Goal: Book appointment/travel/reservation

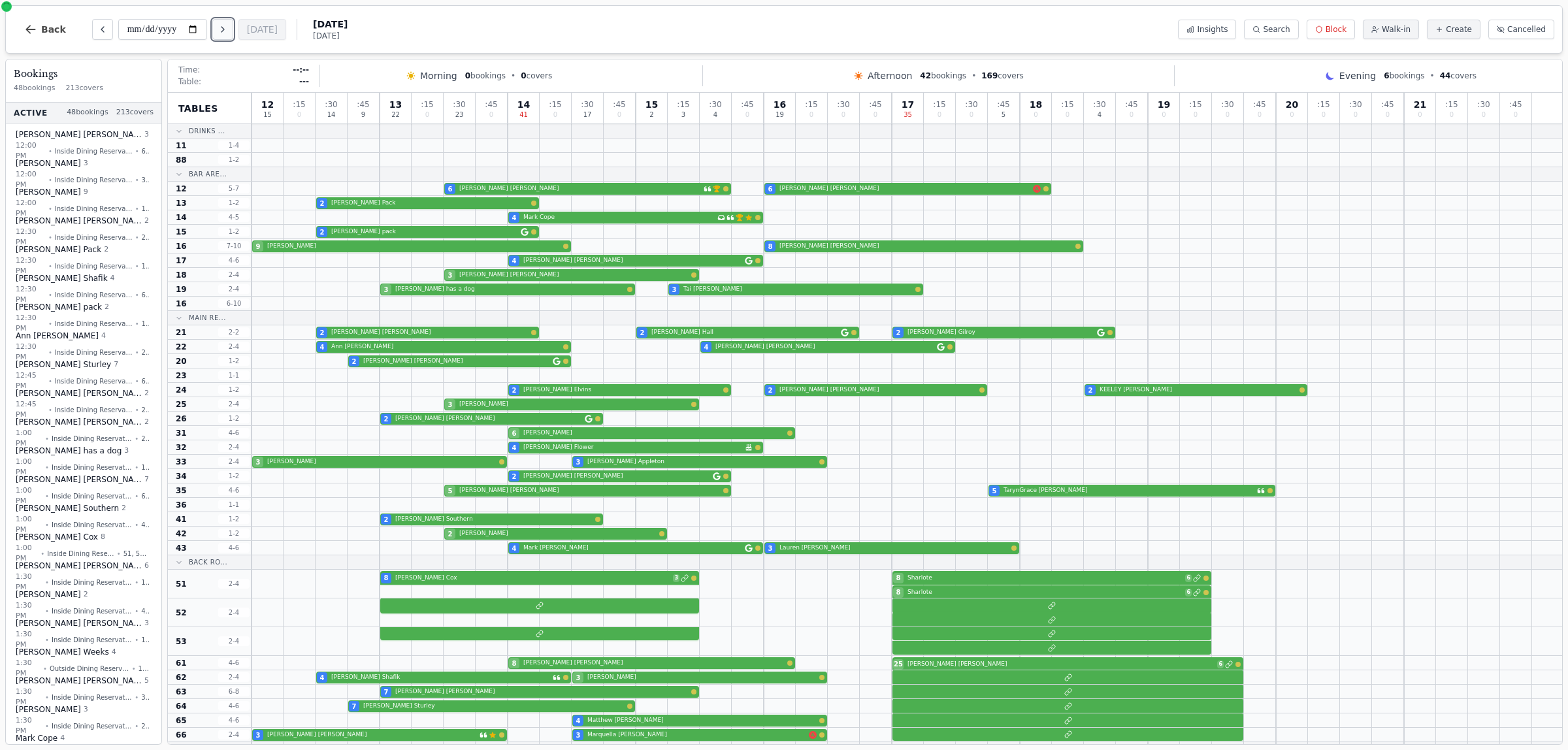
click at [228, 28] on icon "Next day" at bounding box center [223, 30] width 11 height 11
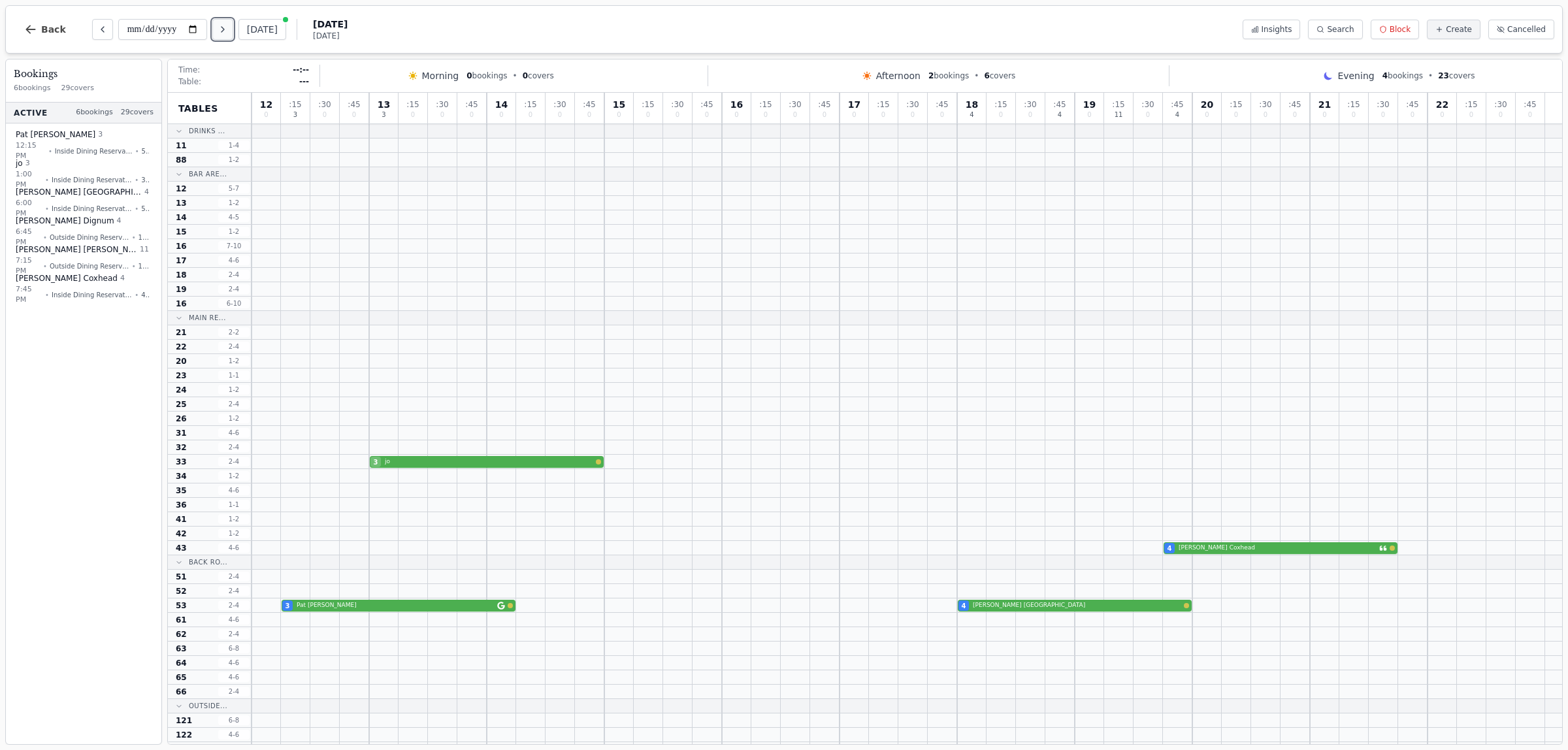
click at [223, 30] on icon "Next day" at bounding box center [223, 30] width 11 height 11
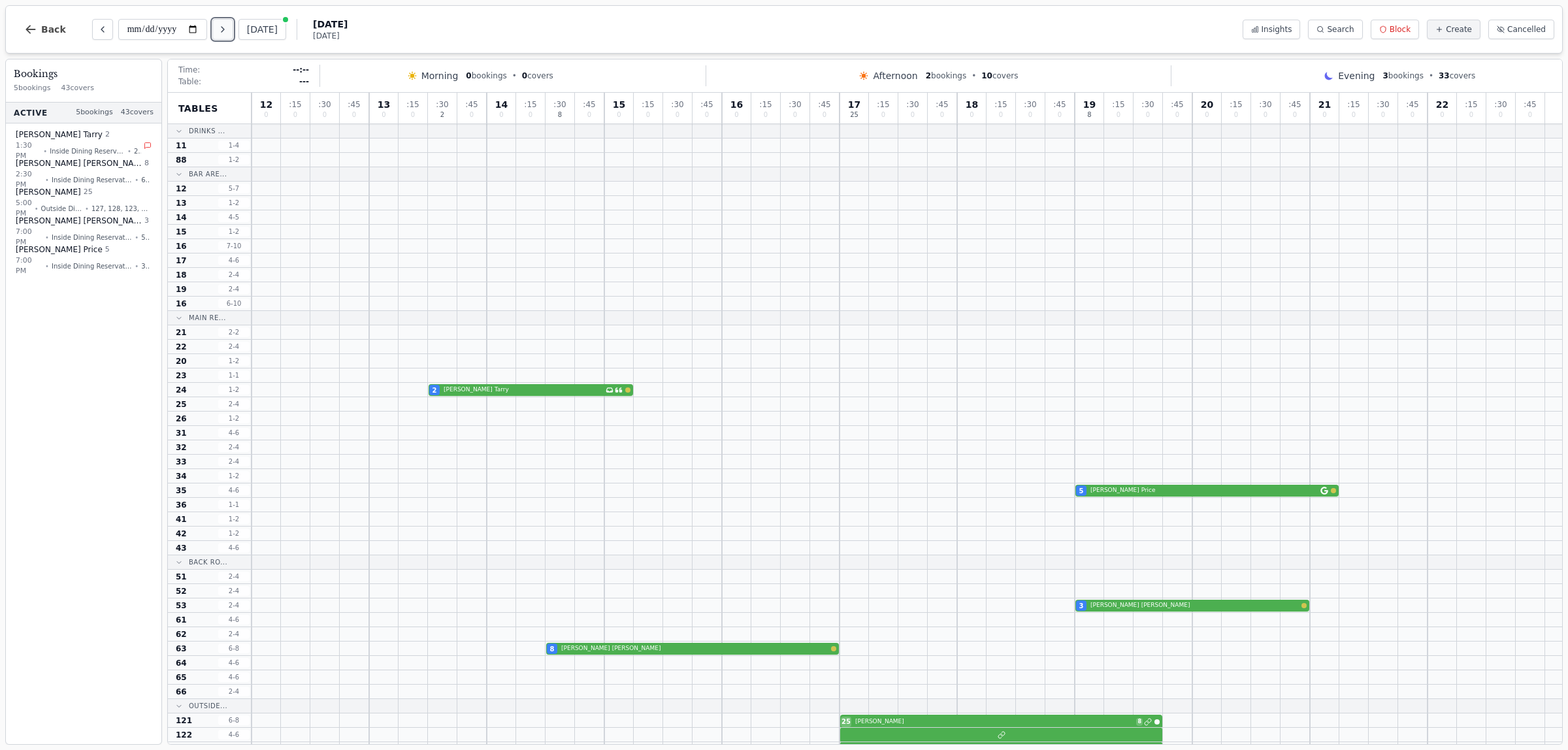
click at [228, 28] on icon "Next day" at bounding box center [223, 30] width 11 height 11
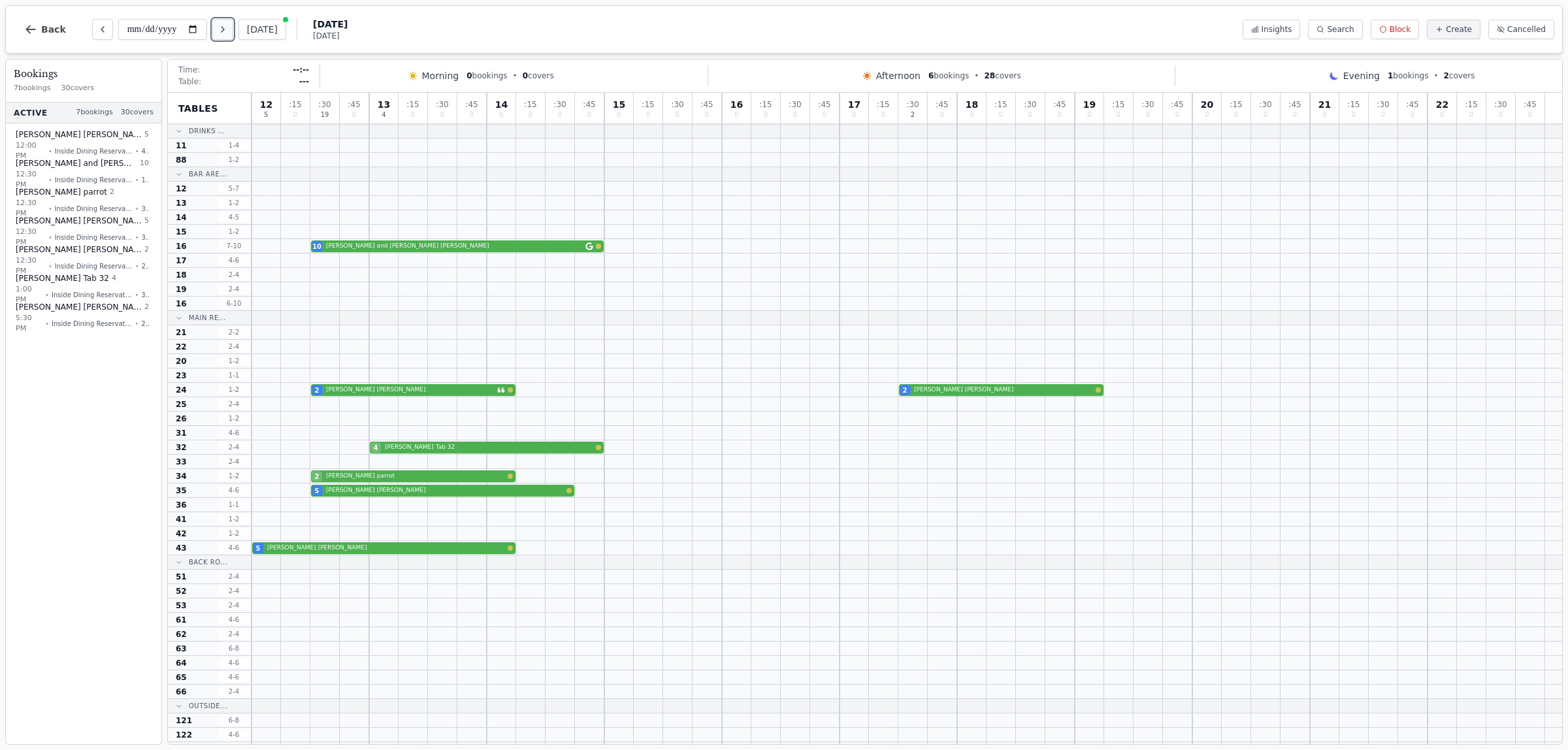
click at [228, 28] on icon "Next day" at bounding box center [223, 30] width 11 height 11
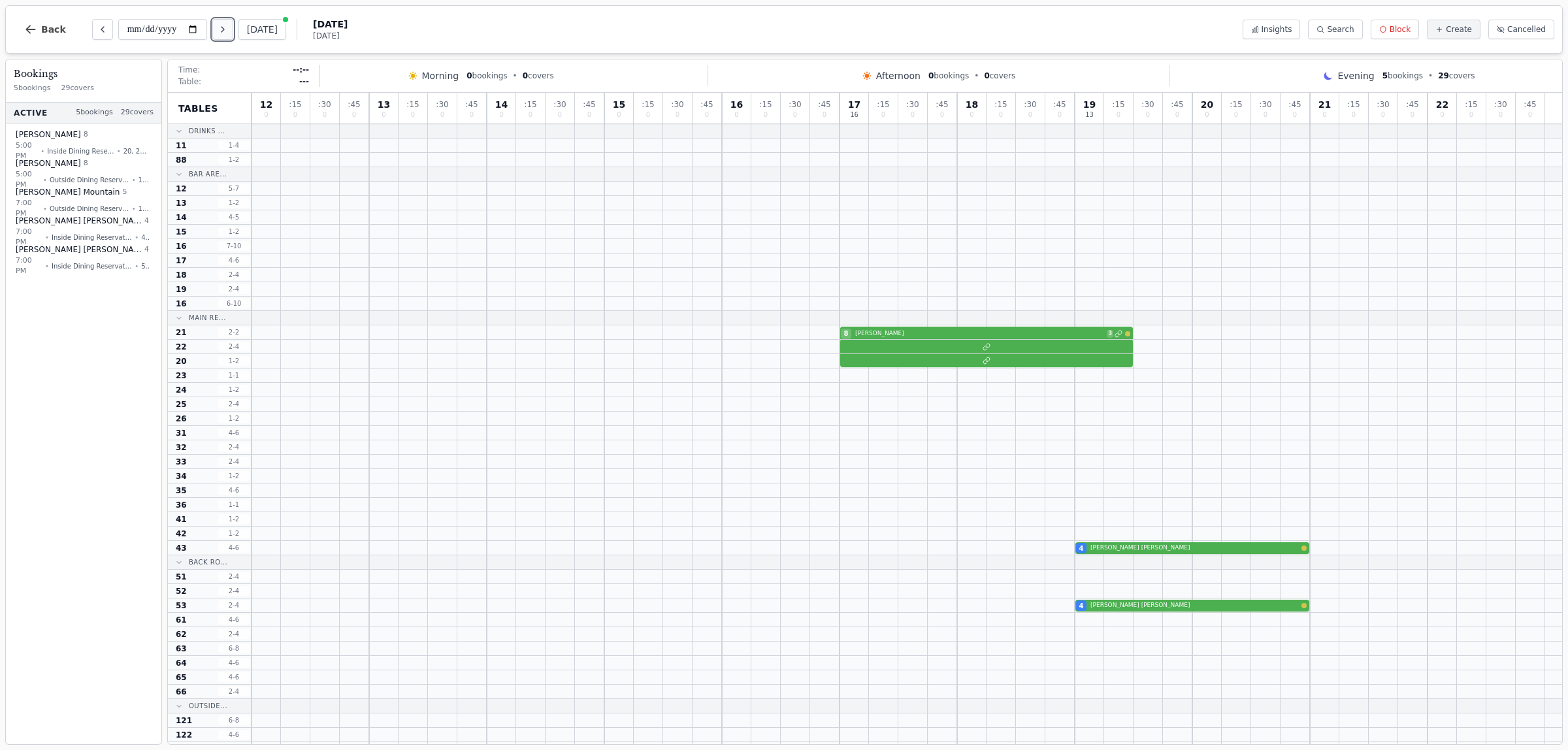
click at [231, 28] on button "Next day" at bounding box center [222, 29] width 21 height 21
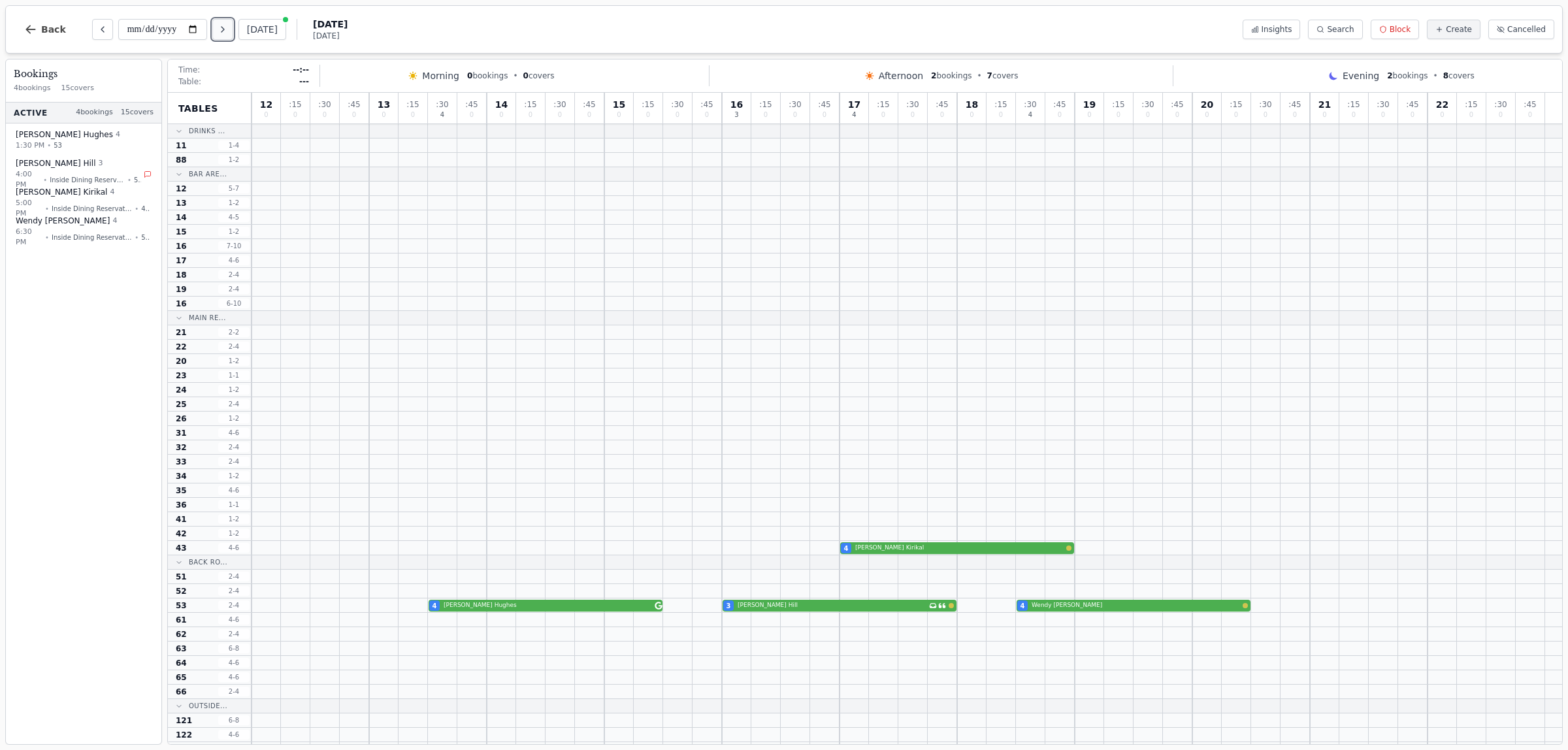
click at [223, 26] on icon "Next day" at bounding box center [223, 30] width 11 height 11
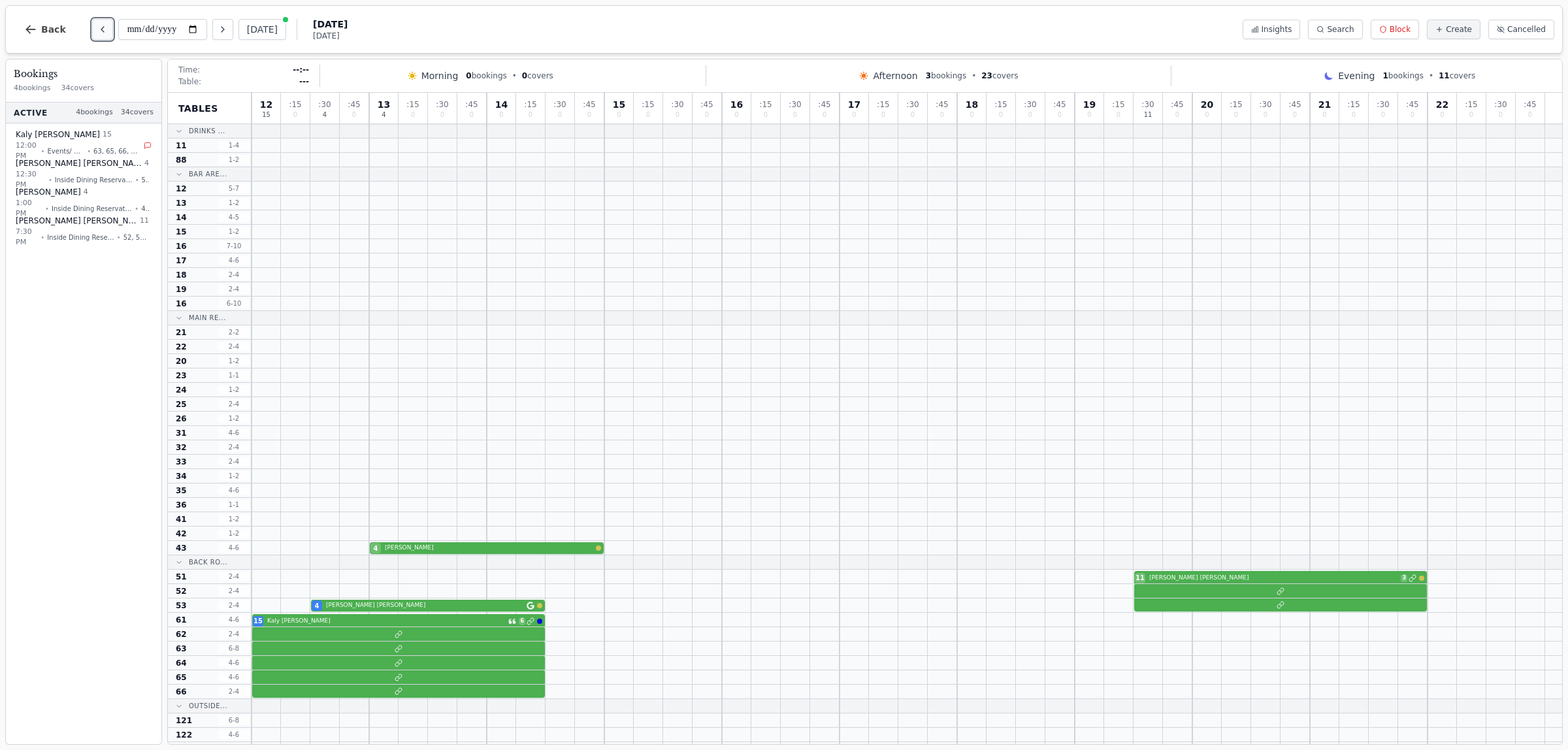
click at [102, 27] on icon "Previous day" at bounding box center [103, 30] width 11 height 11
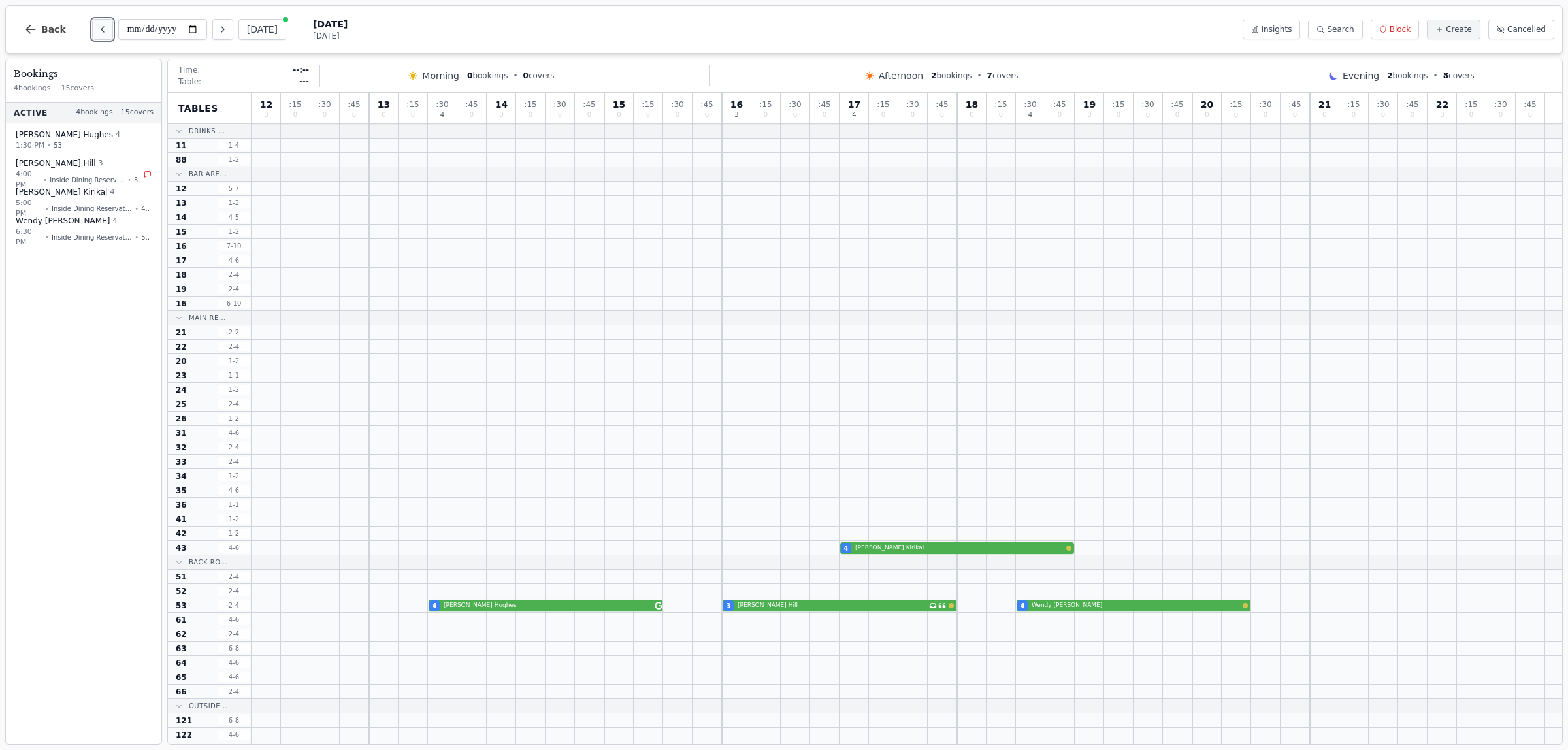
click at [101, 28] on icon "Previous day" at bounding box center [102, 30] width 3 height 5
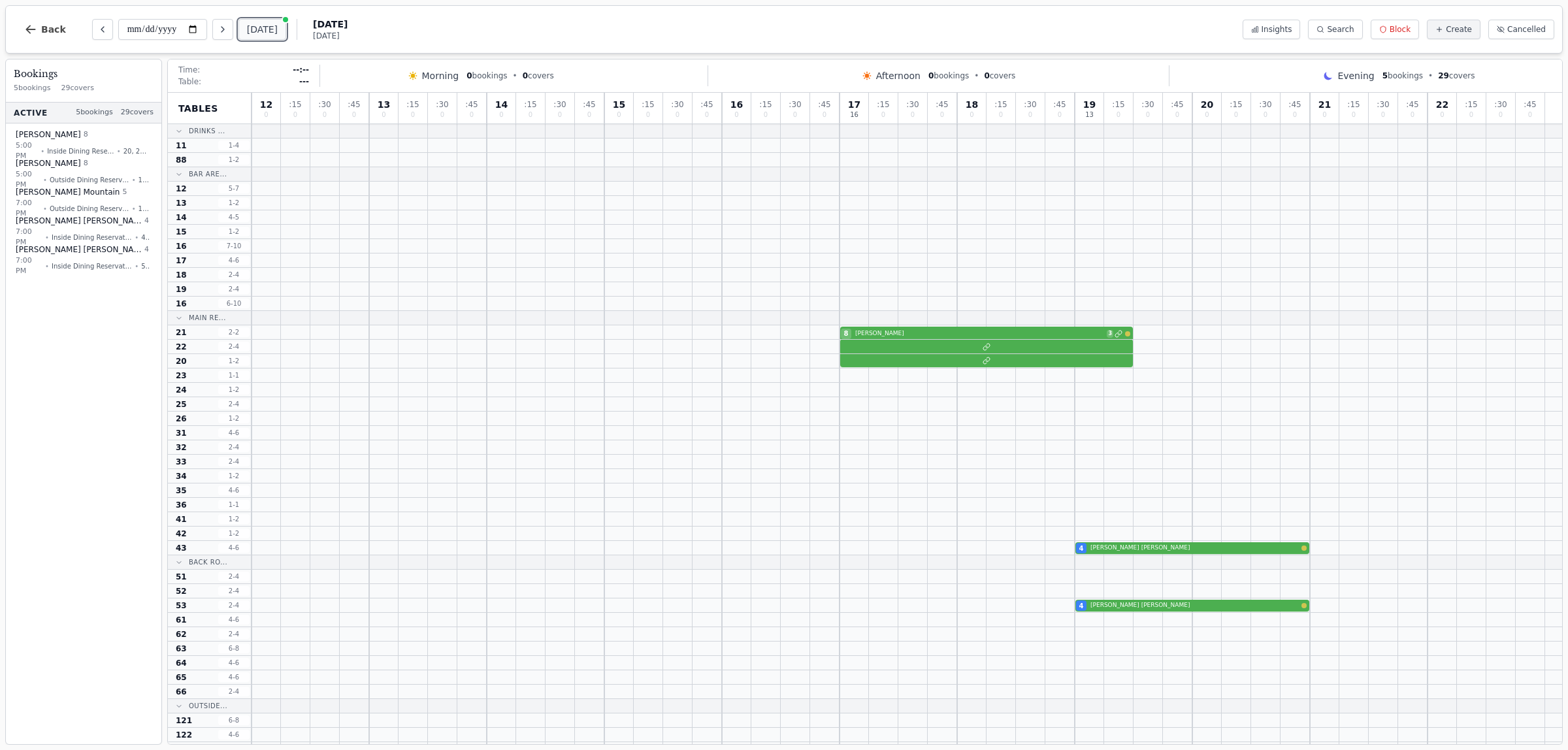
click at [243, 30] on button "[DATE]" at bounding box center [261, 29] width 47 height 21
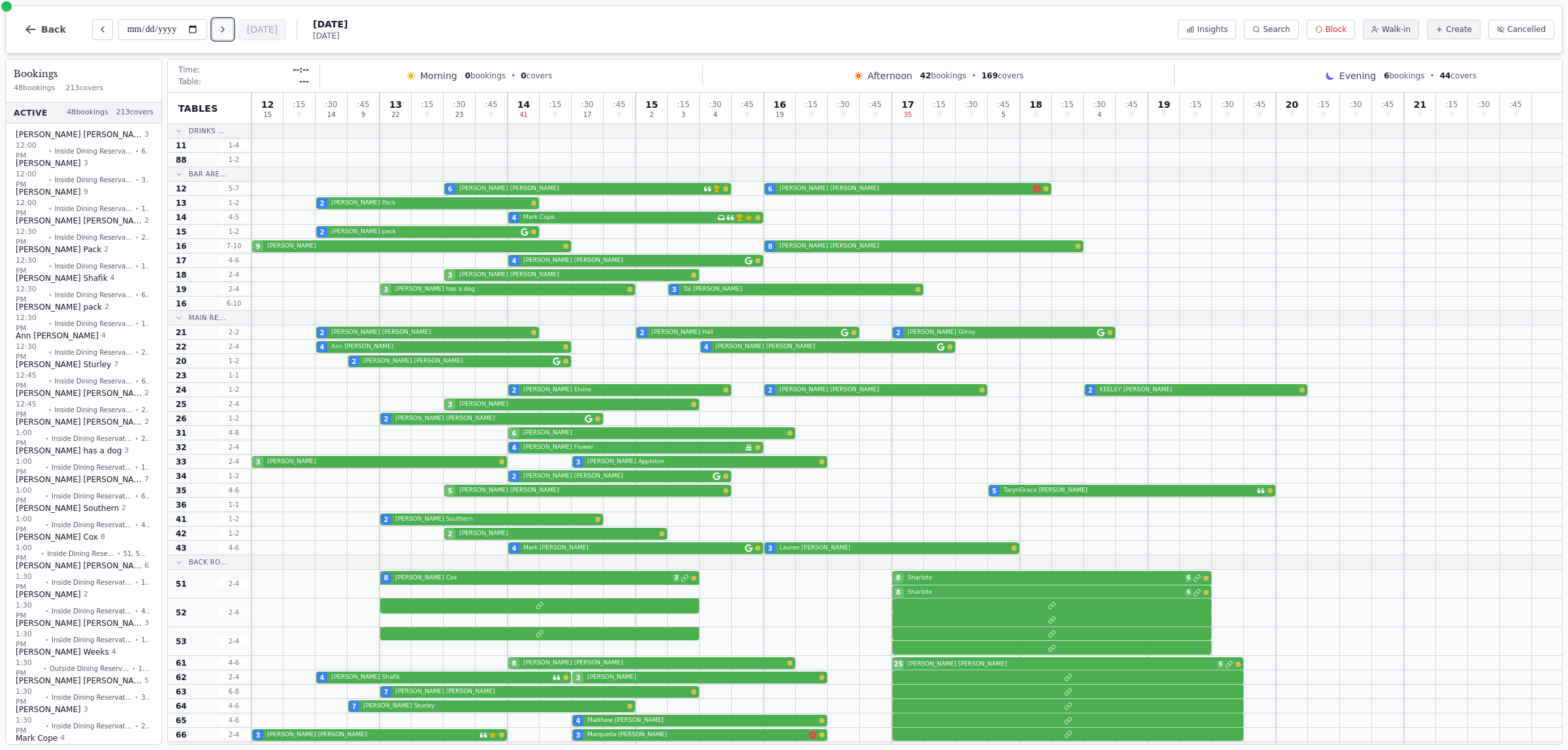
click at [231, 30] on button "Next day" at bounding box center [222, 29] width 21 height 21
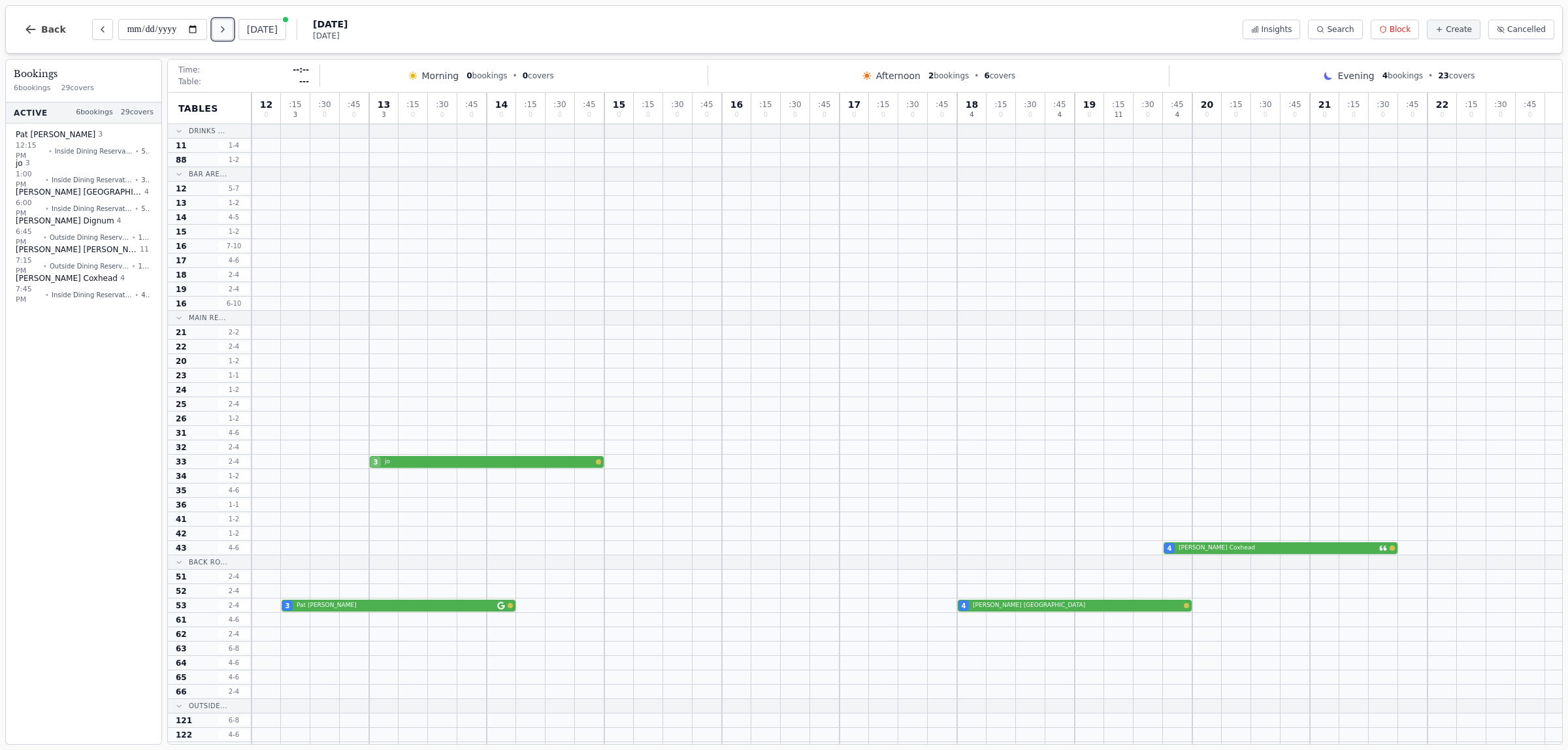
click at [231, 30] on button "Next day" at bounding box center [222, 29] width 21 height 21
type input "**********"
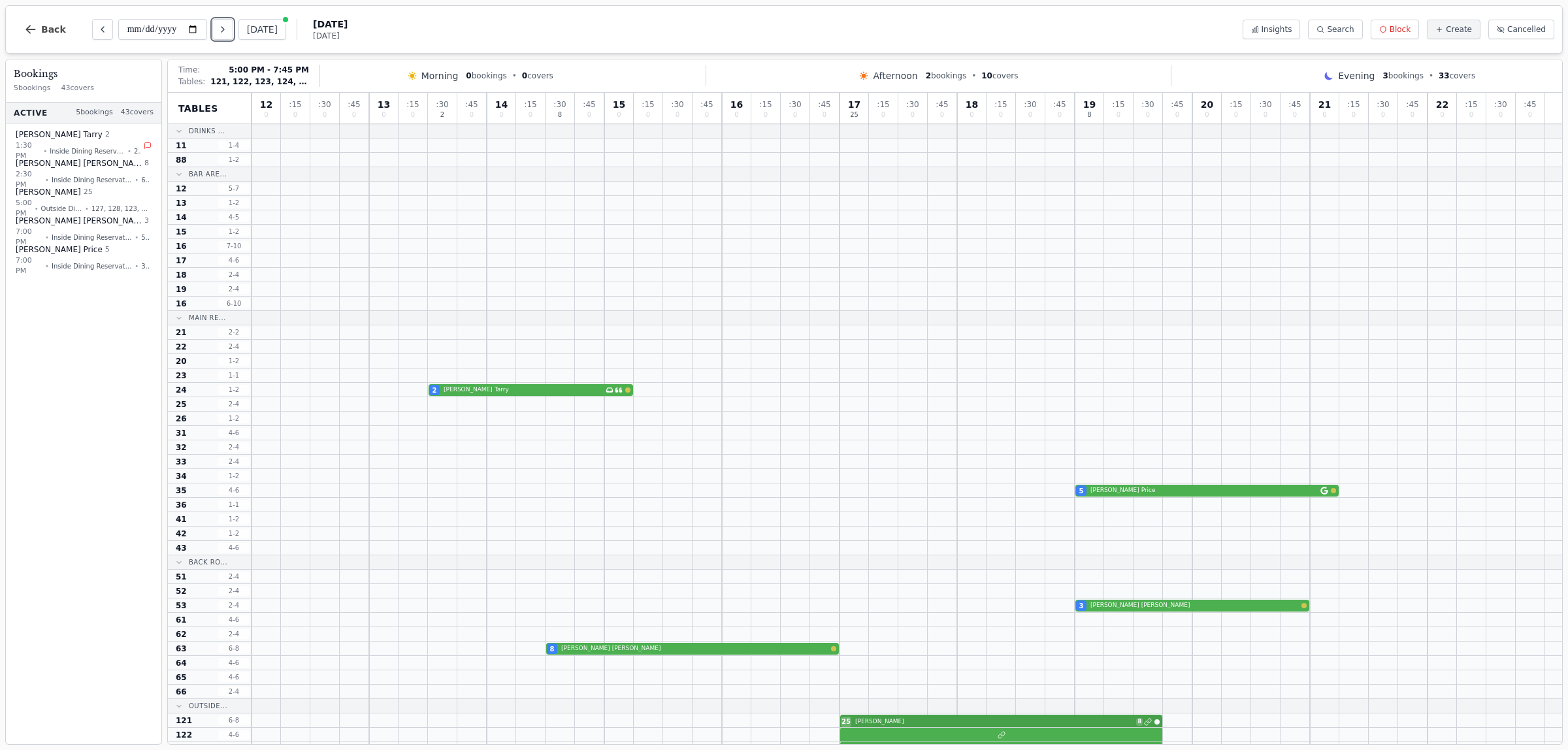
click at [904, 720] on div "25 Lucie 8" at bounding box center [906, 721] width 1310 height 14
select select "**"
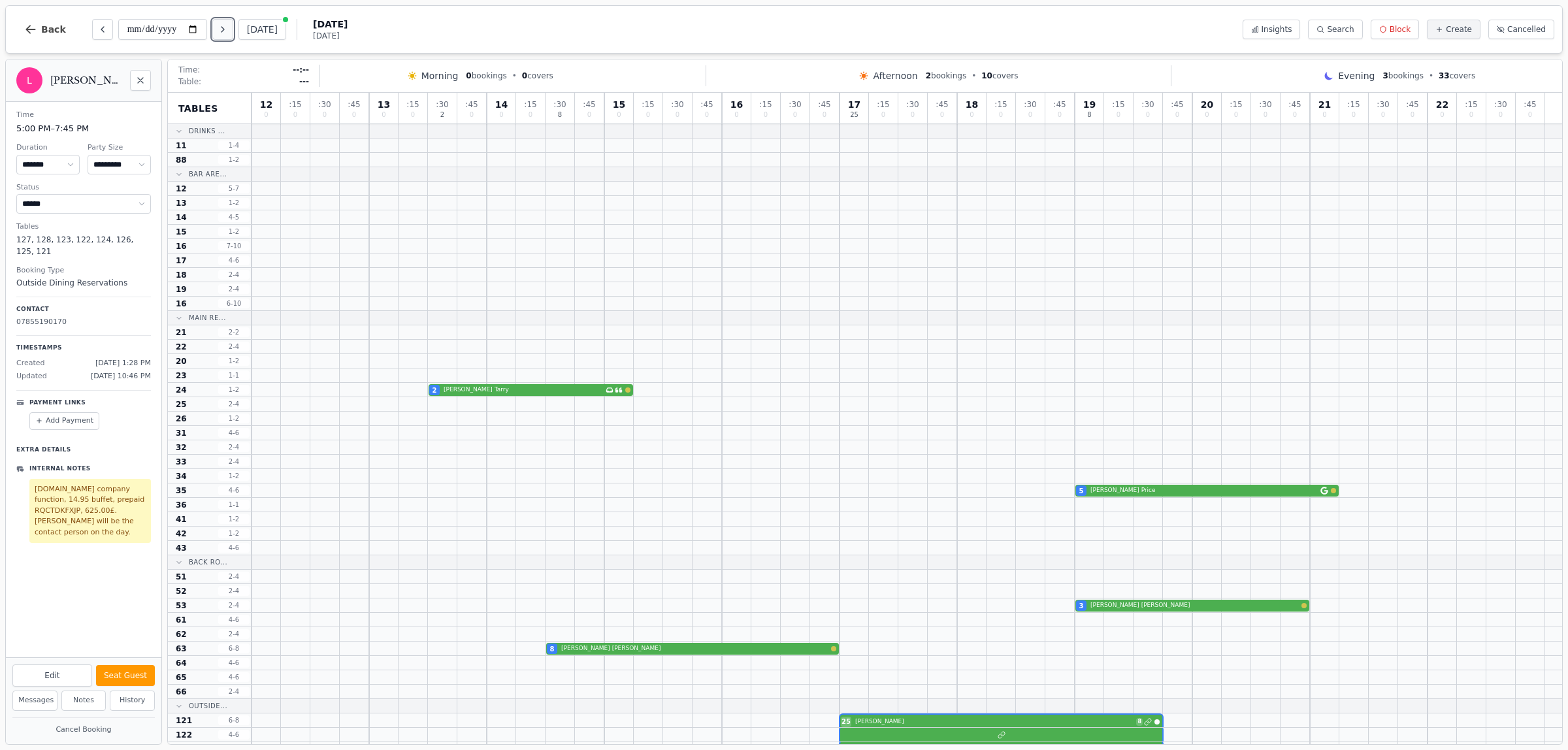
click at [222, 27] on icon "Next day" at bounding box center [223, 30] width 11 height 11
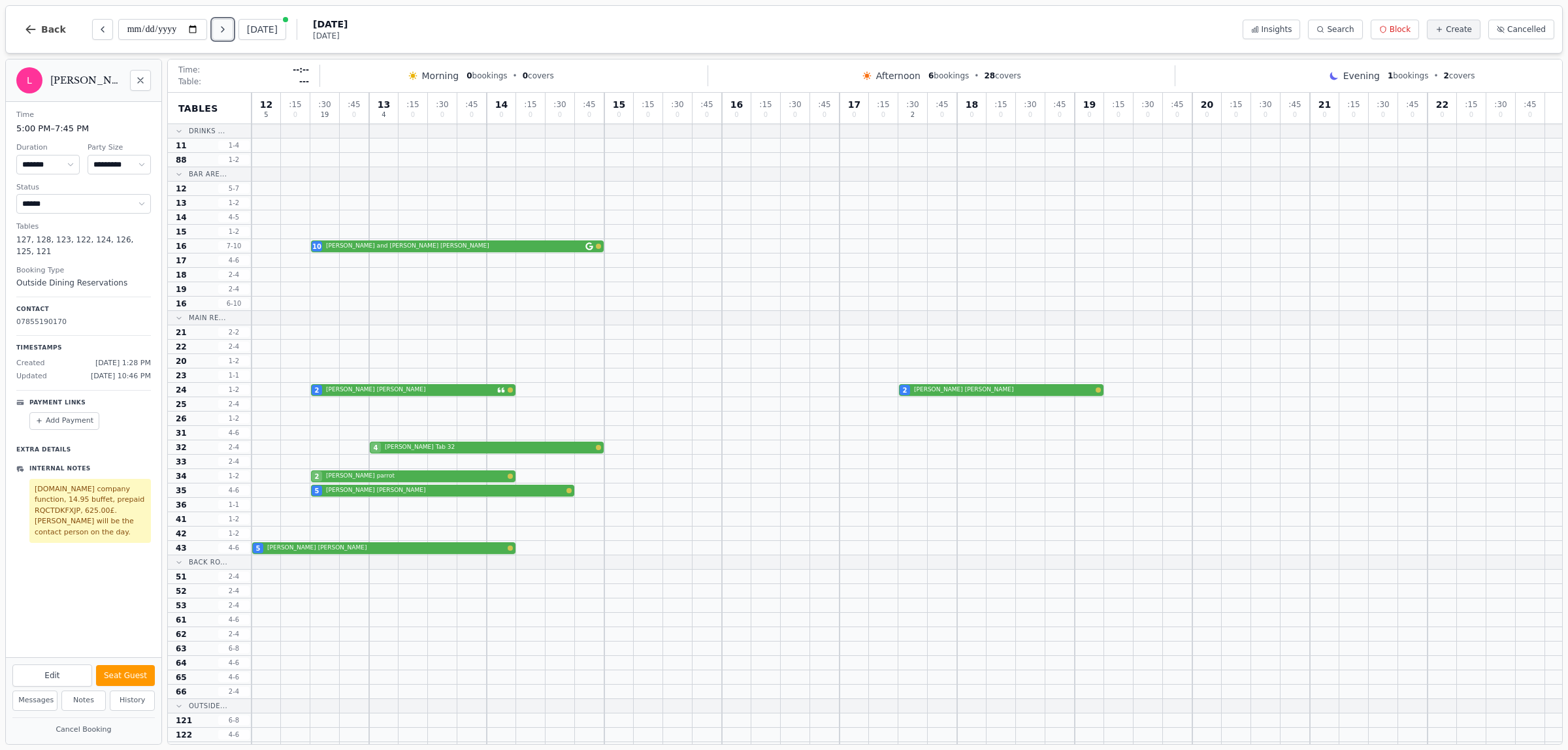
click at [220, 26] on icon "Next day" at bounding box center [223, 30] width 11 height 11
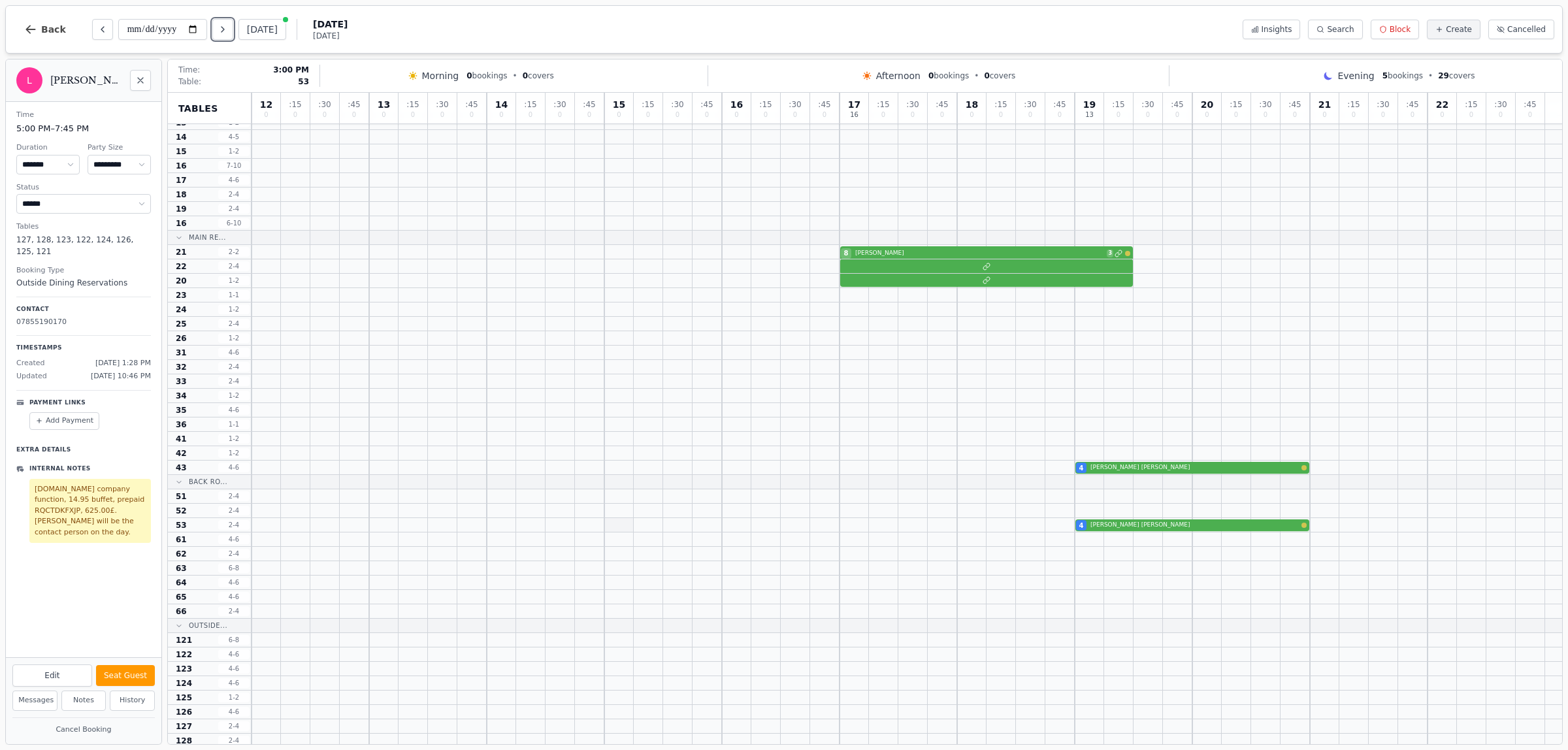
scroll to position [59, 0]
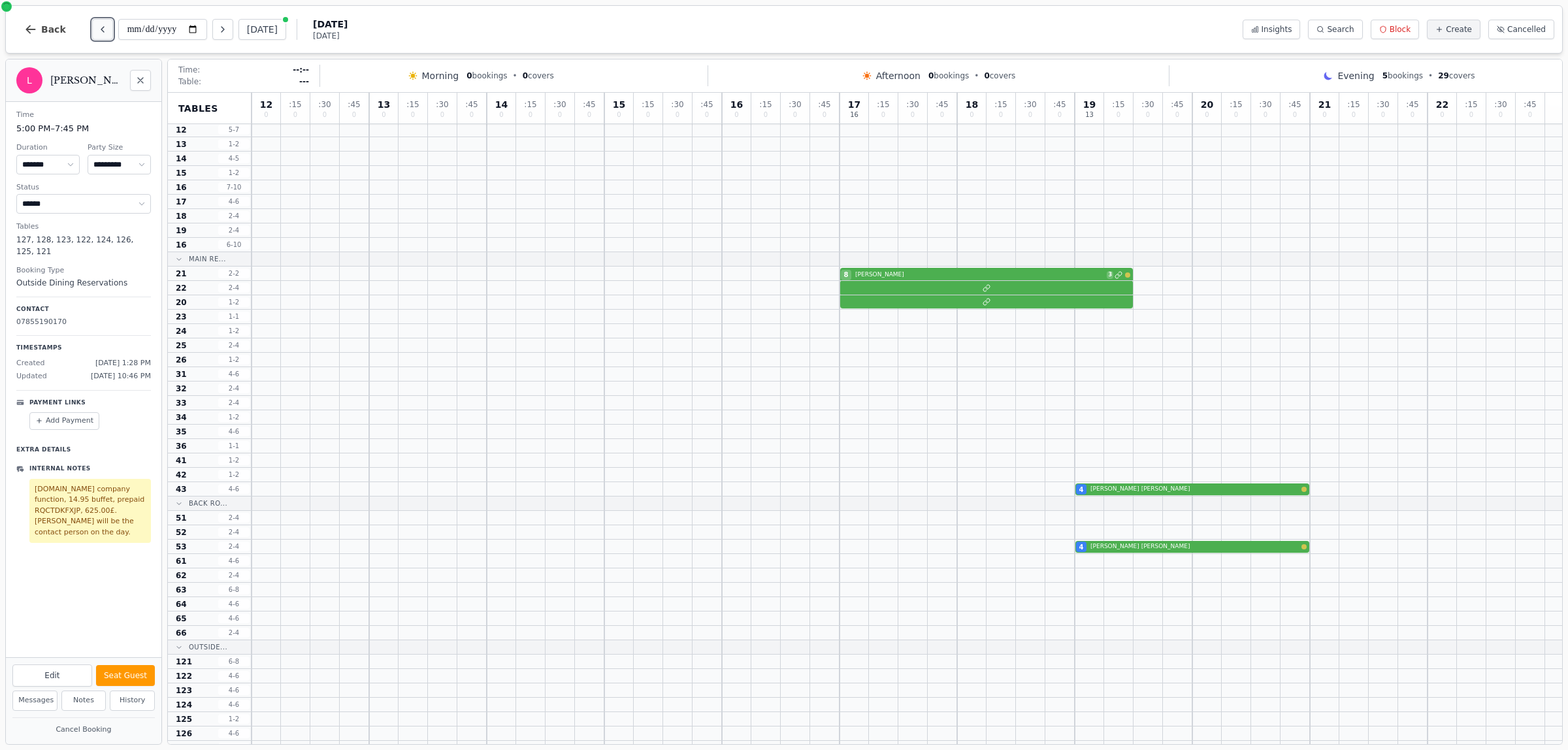
click at [99, 28] on icon "Previous day" at bounding box center [103, 30] width 11 height 11
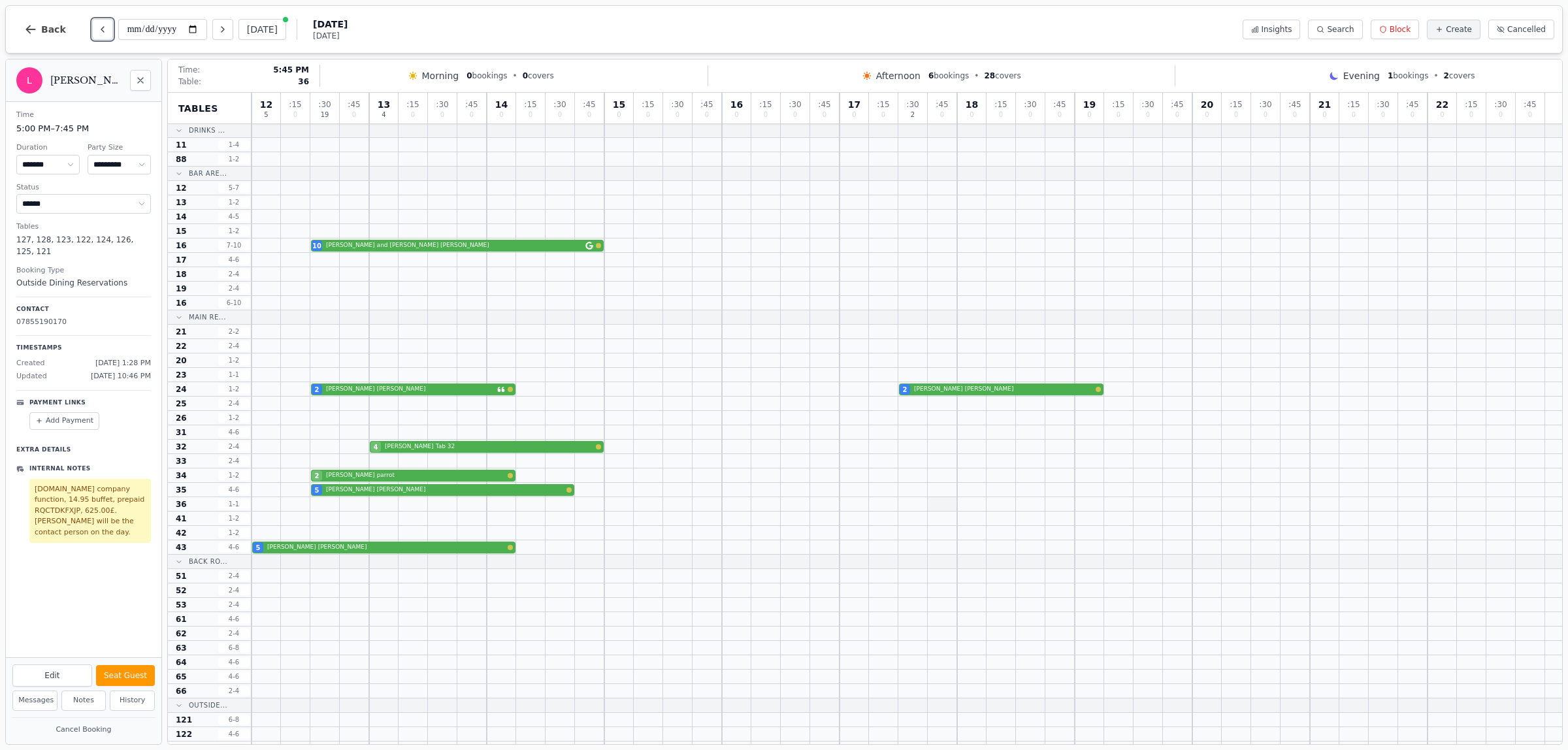
scroll to position [0, 0]
click at [233, 26] on button "Next day" at bounding box center [222, 29] width 21 height 21
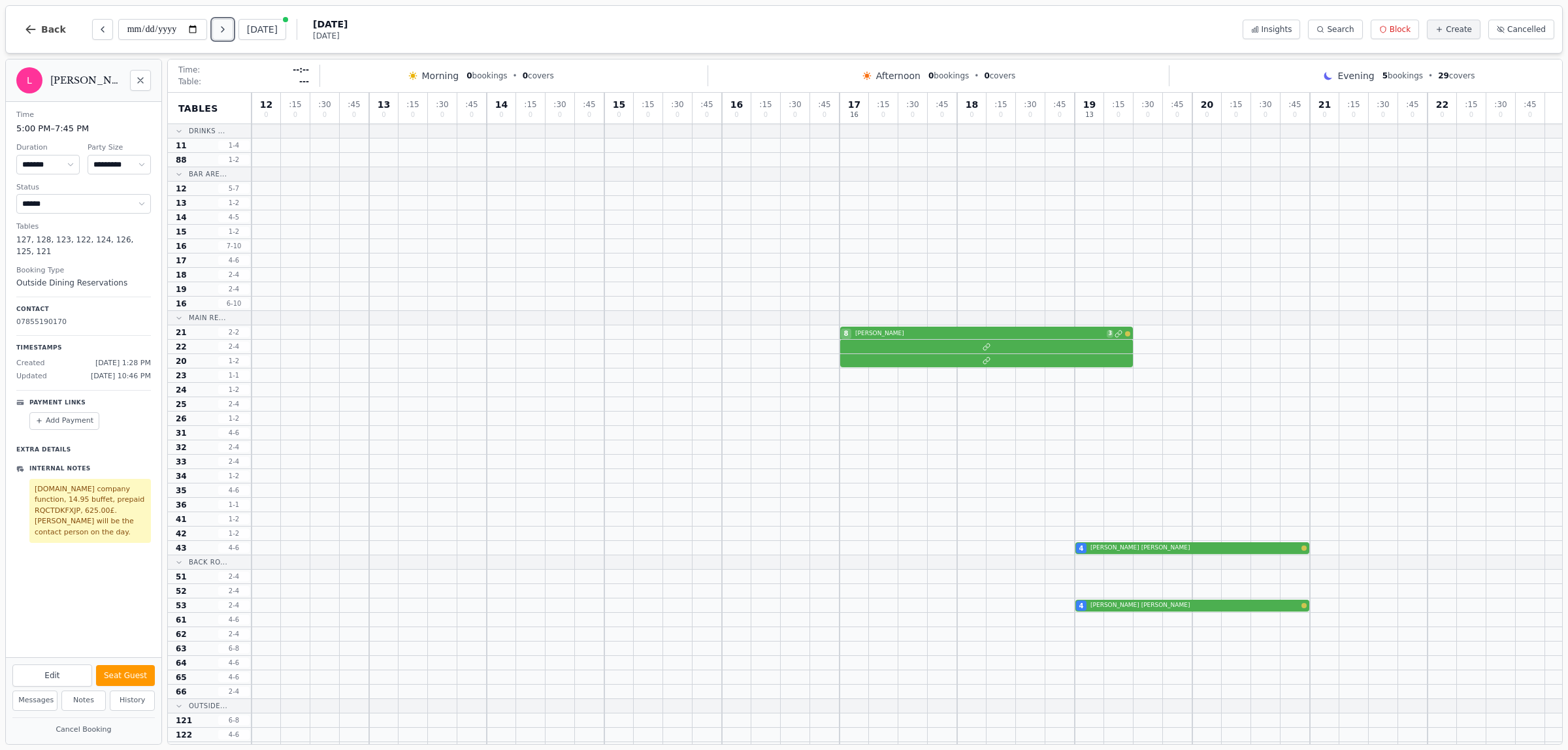
click at [223, 30] on icon "Next day" at bounding box center [223, 30] width 11 height 11
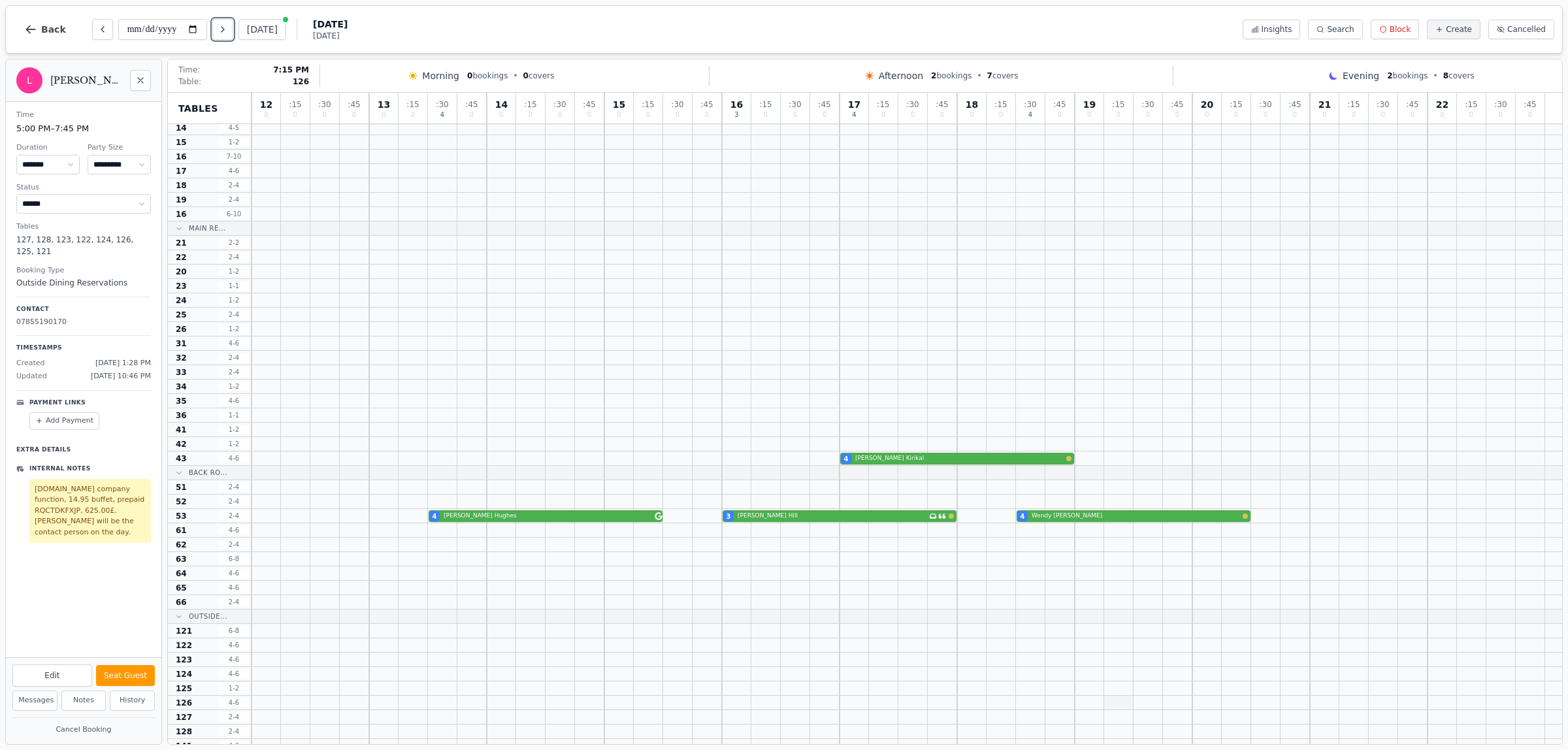
scroll to position [327, 0]
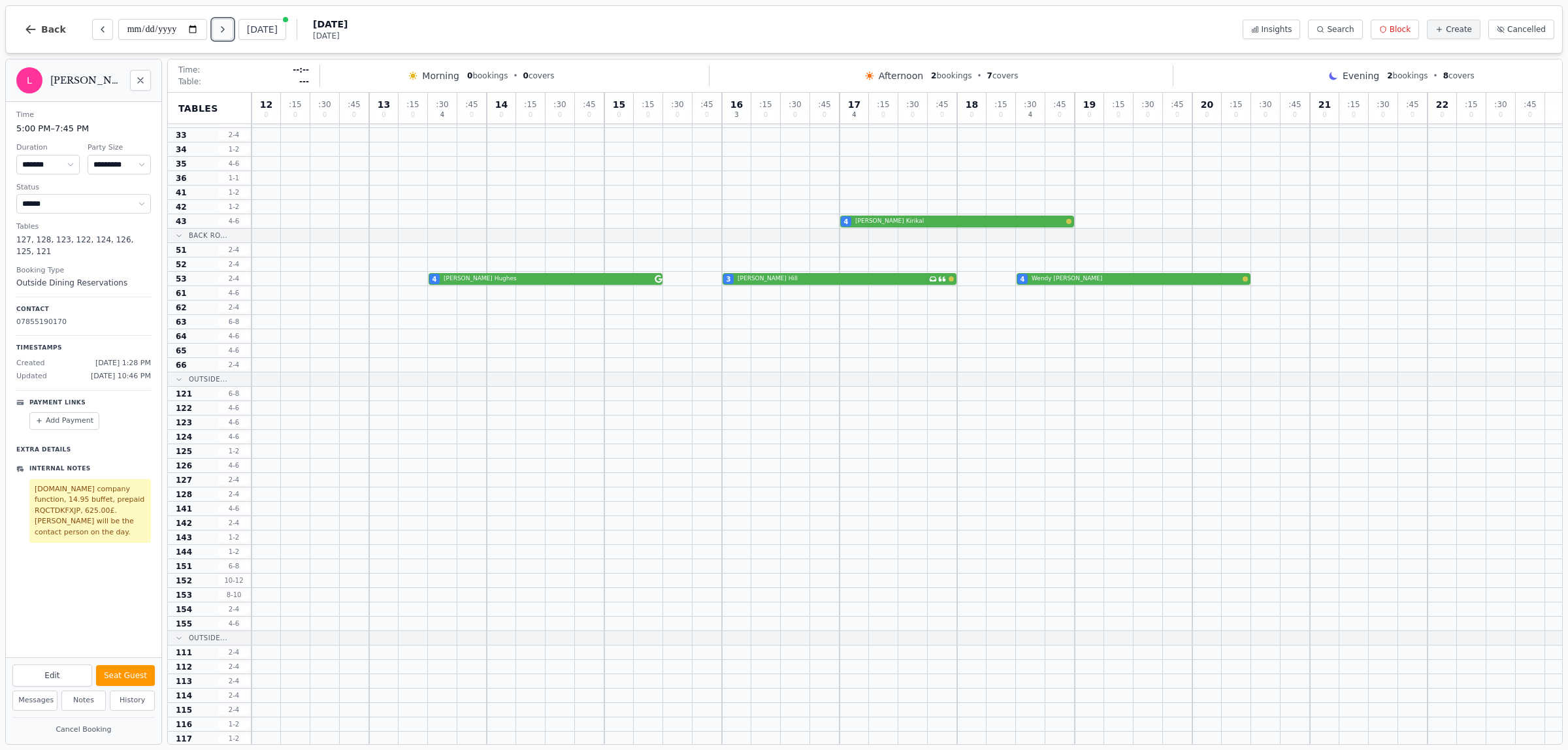
click at [233, 24] on button "Next day" at bounding box center [222, 29] width 21 height 21
type input "**********"
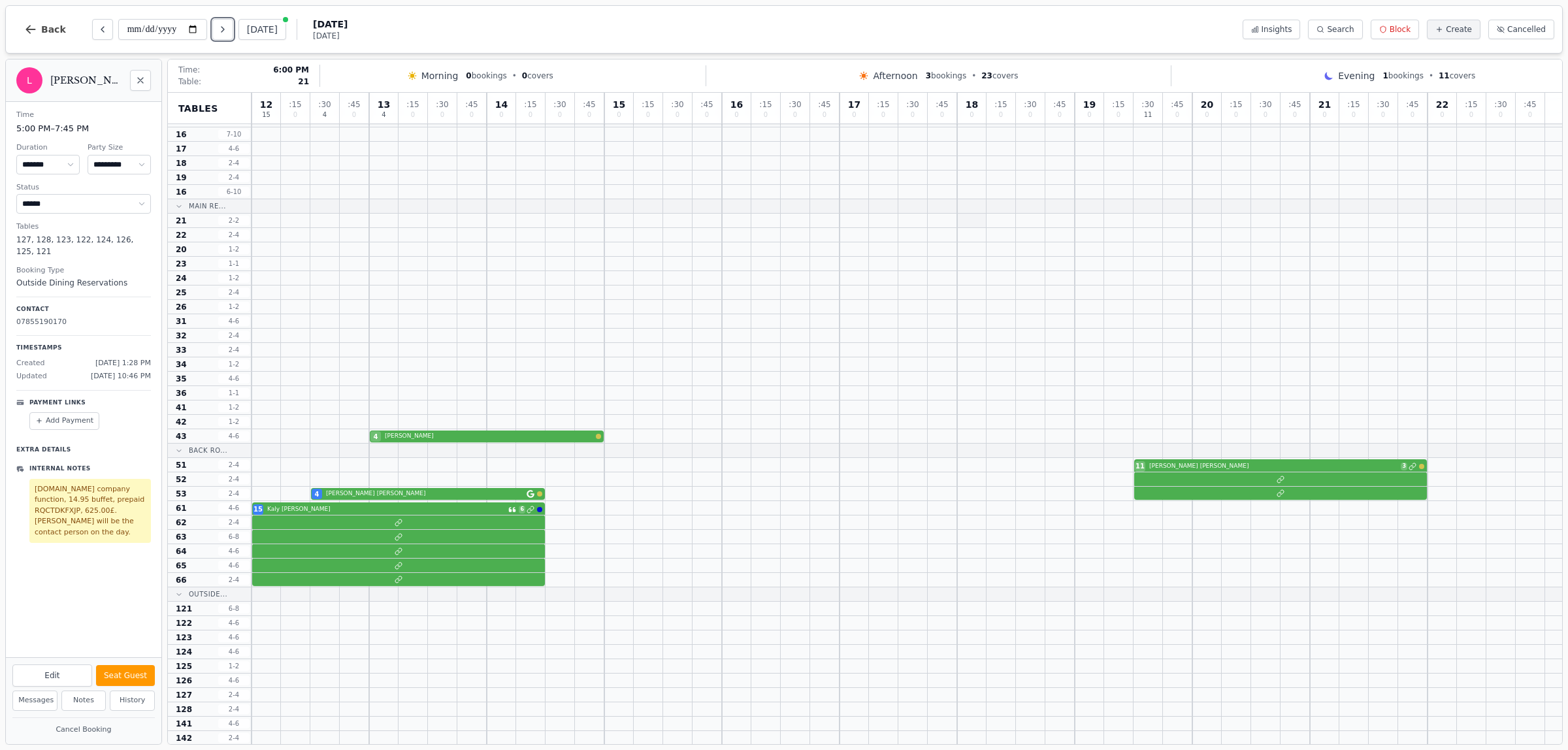
scroll to position [0, 0]
